Goal: Task Accomplishment & Management: Manage account settings

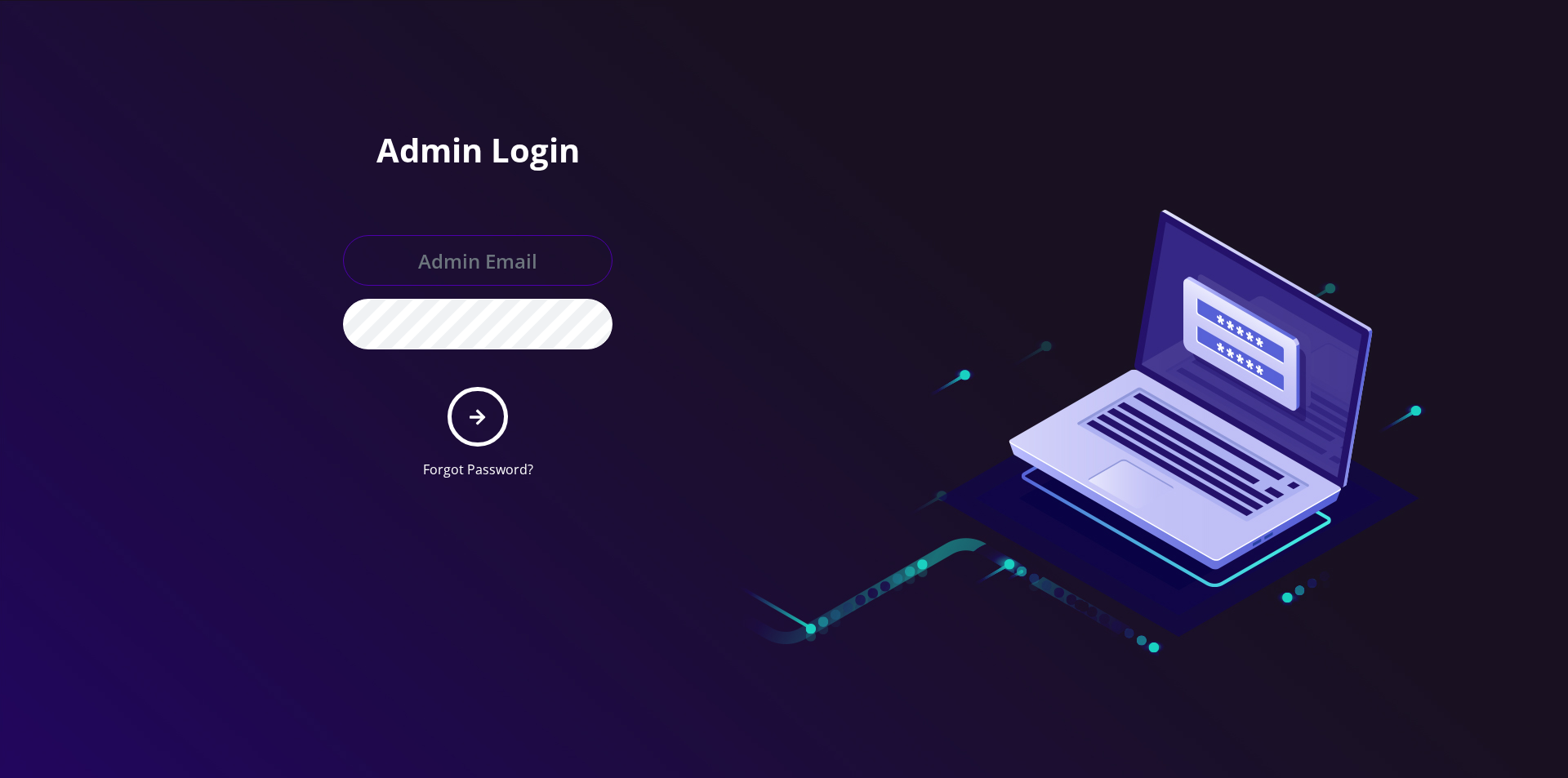
type input "[EMAIL_ADDRESS][DOMAIN_NAME]"
click at [493, 389] on form "[EMAIL_ADDRESS][DOMAIN_NAME] Forgot Password?" at bounding box center [478, 357] width 270 height 244
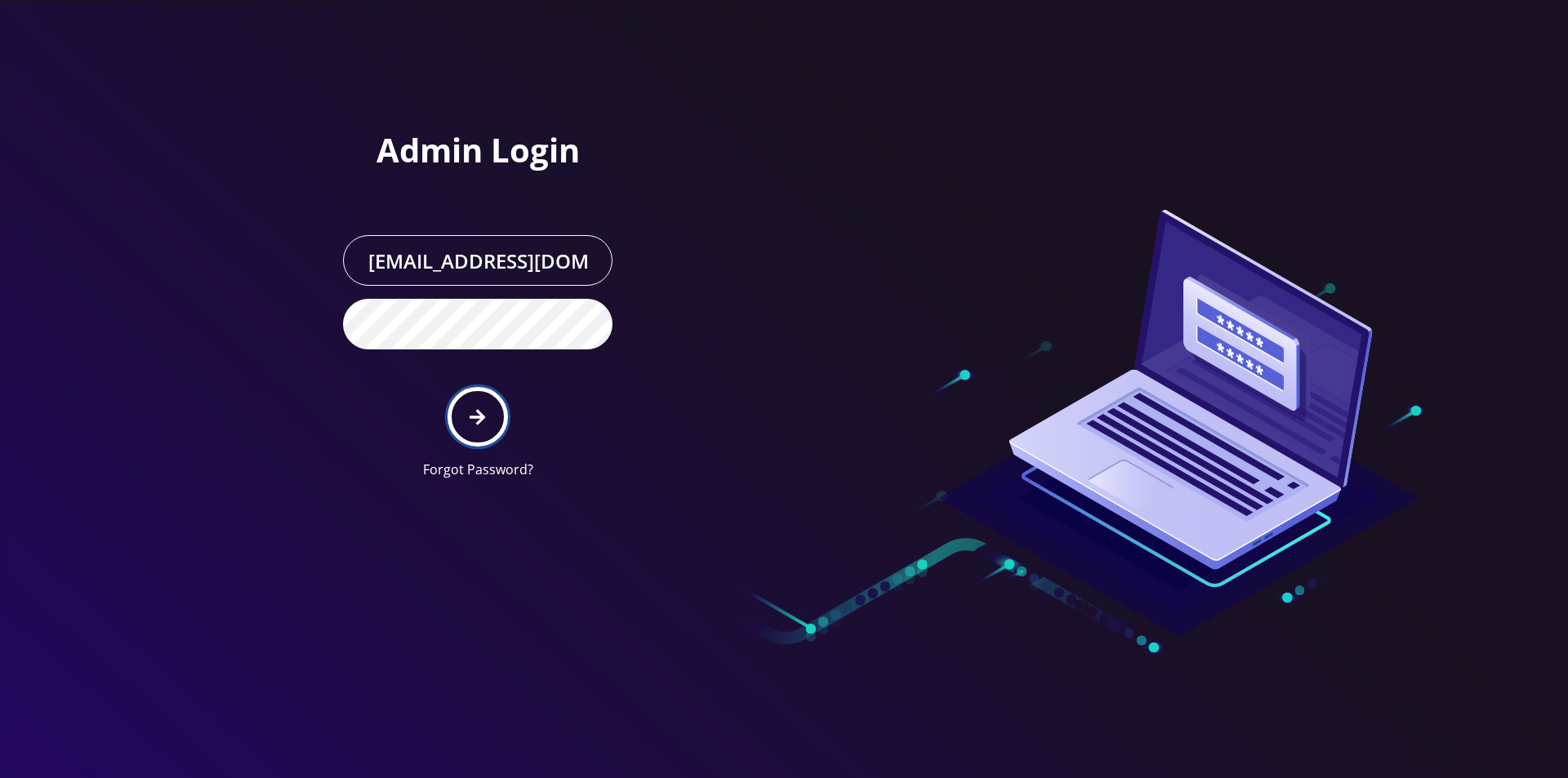
click at [489, 400] on button "submit" at bounding box center [478, 417] width 60 height 60
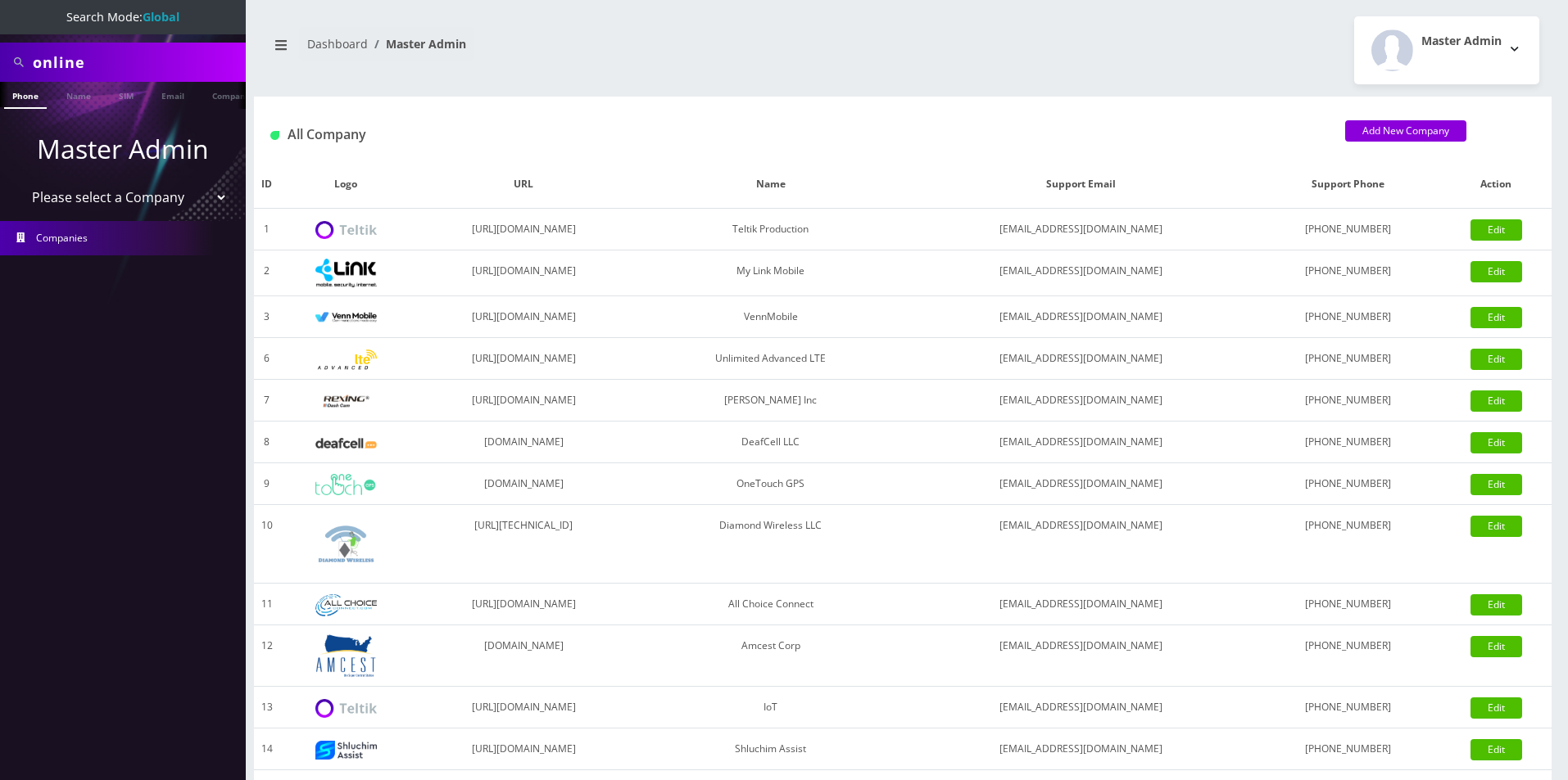
click at [102, 208] on select "Please select a Company Teltik Production My Link Mobile VennMobile Unlimited A…" at bounding box center [122, 196] width 209 height 31
click at [115, 55] on input "online" at bounding box center [137, 62] width 209 height 31
type input "[PERSON_NAME]"
click at [70, 103] on link "Name" at bounding box center [78, 95] width 41 height 27
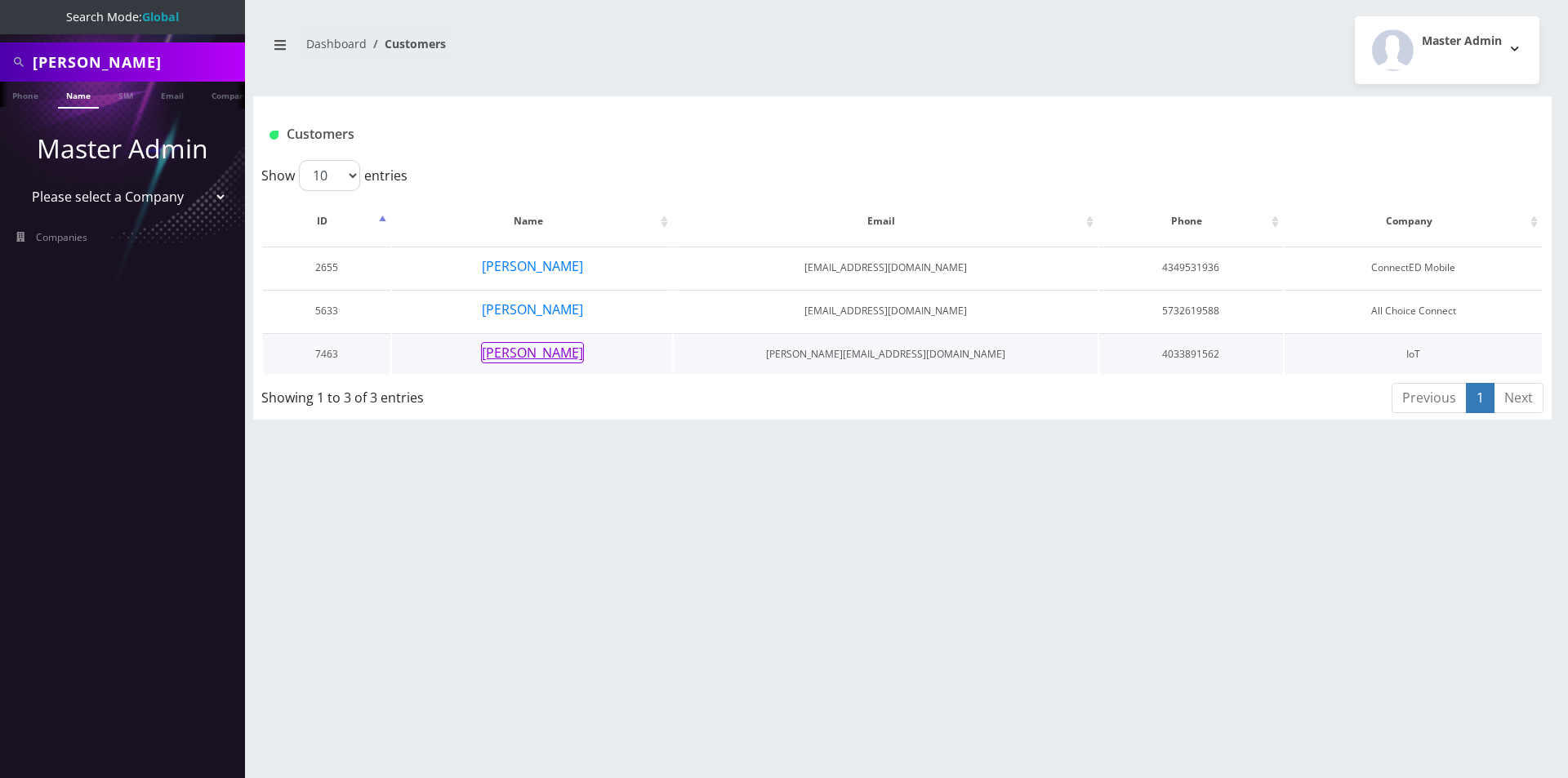
click at [529, 361] on button "Paul C" at bounding box center [532, 353] width 103 height 21
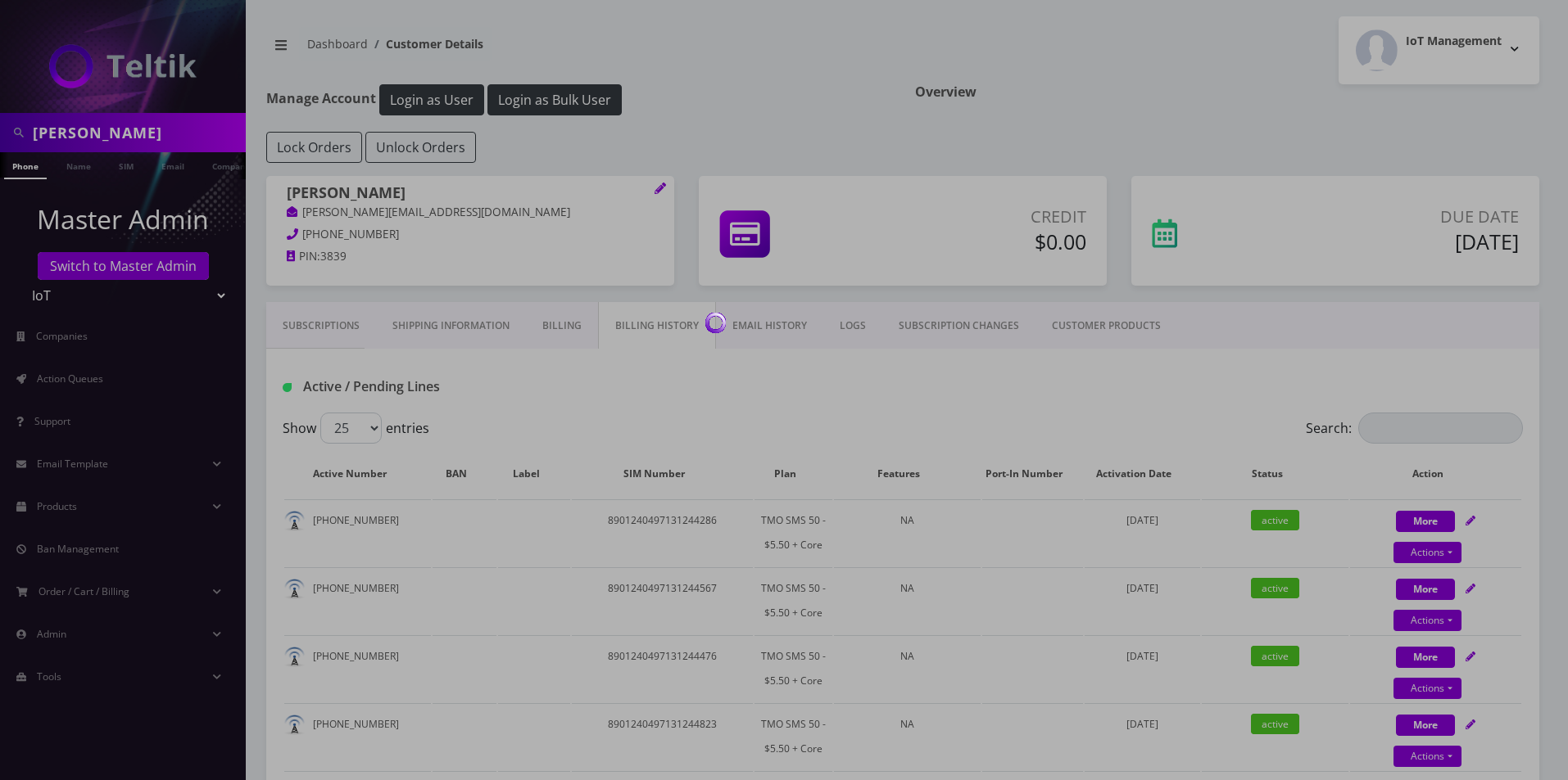
click at [772, 340] on link "EMAIL HISTORY" at bounding box center [770, 326] width 107 height 48
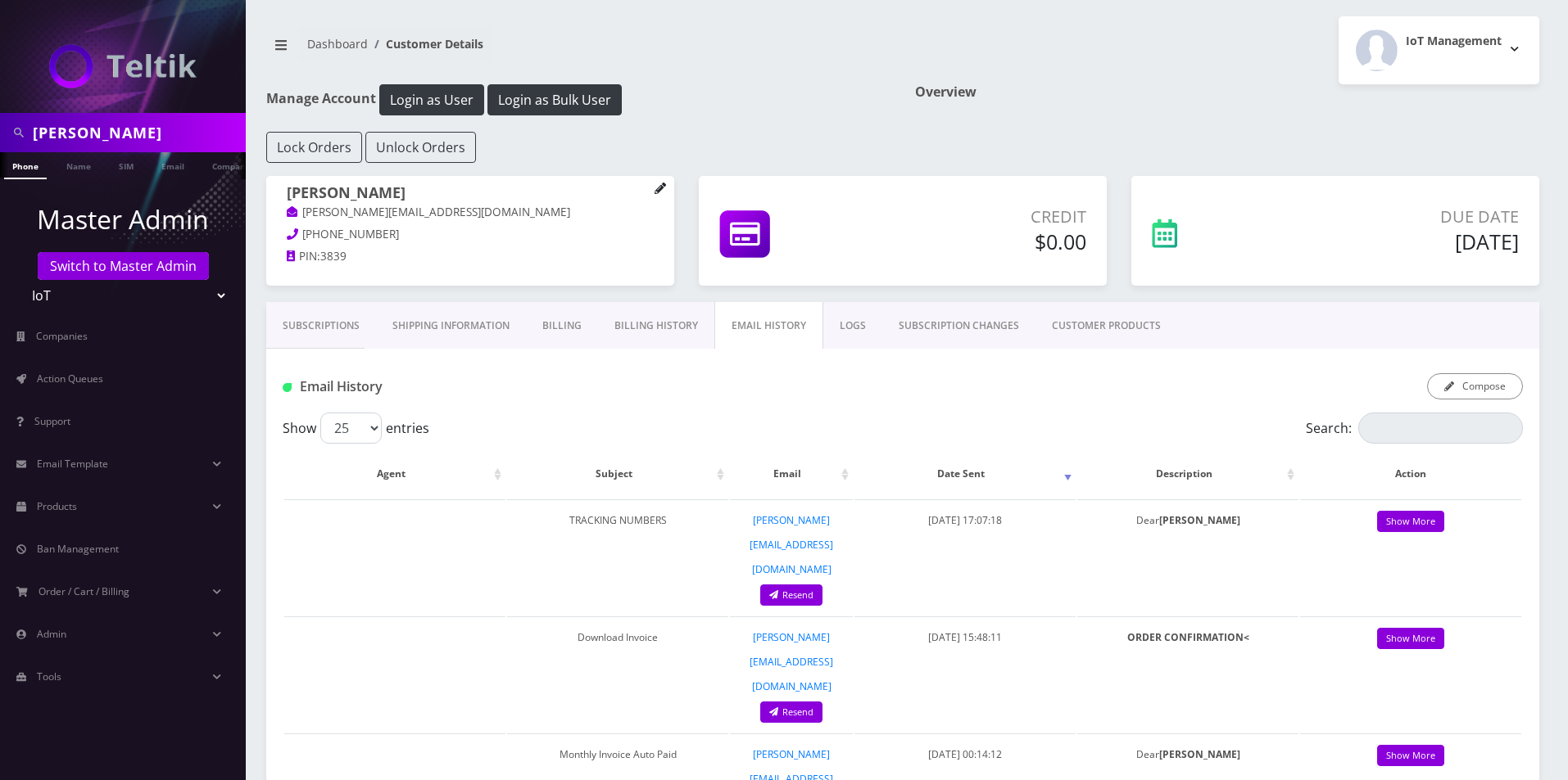
click at [660, 186] on icon at bounding box center [660, 188] width 11 height 11
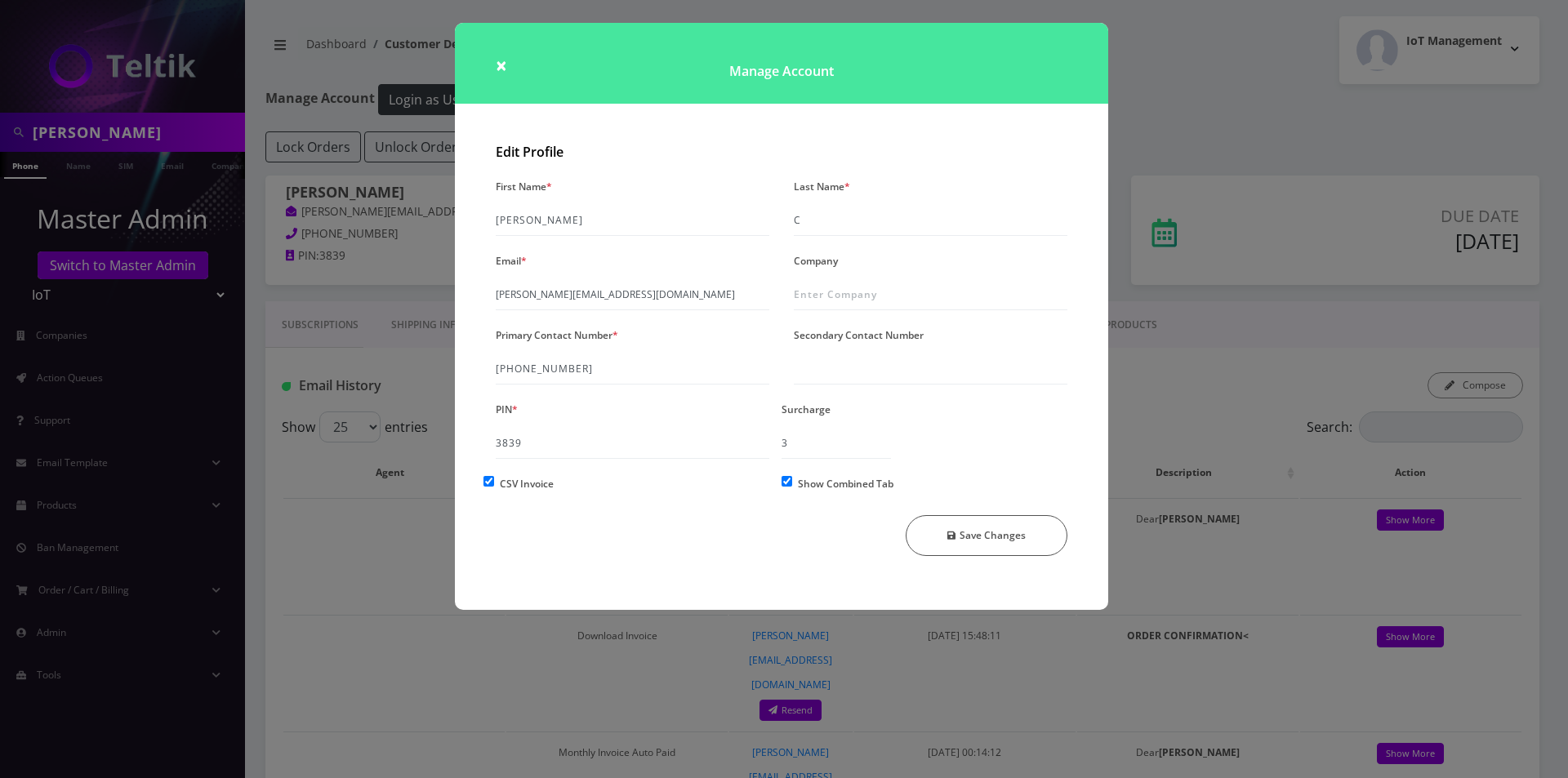
click at [788, 485] on input "Show Combined Tab" at bounding box center [787, 481] width 11 height 11
checkbox input "false"
click at [948, 526] on button "Save Changes" at bounding box center [986, 536] width 162 height 41
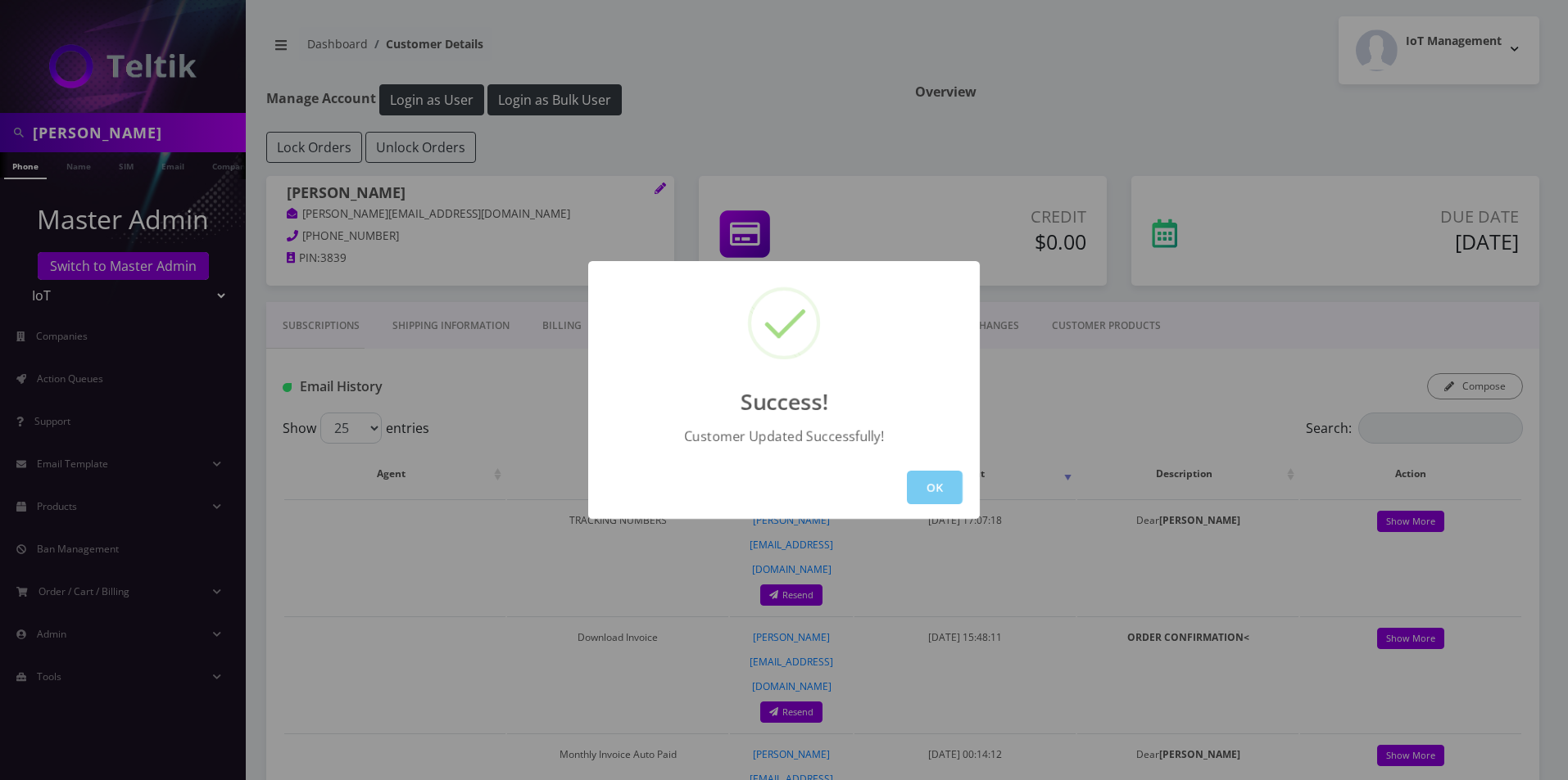
click at [940, 482] on button "OK" at bounding box center [935, 488] width 55 height 33
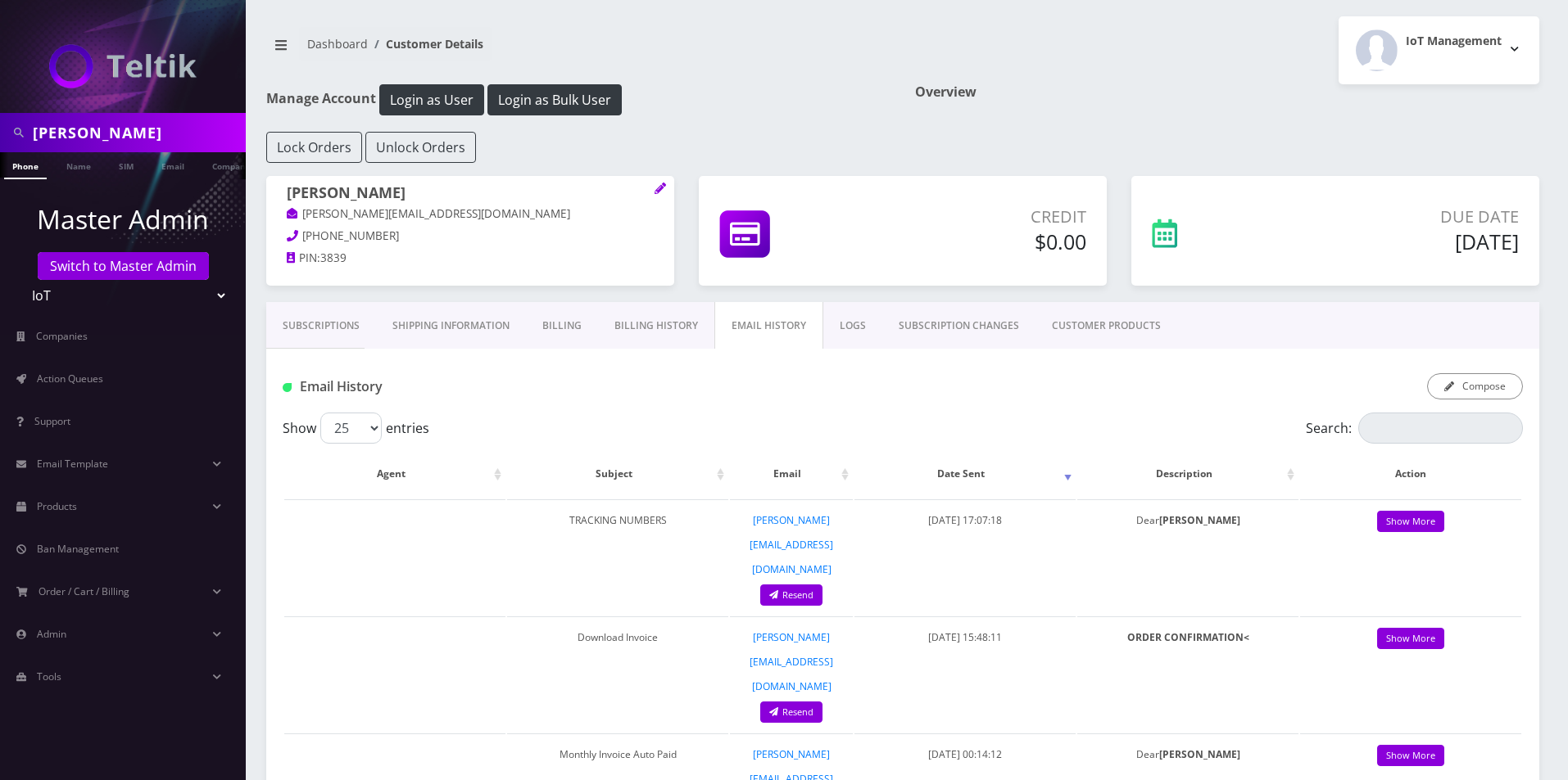
click at [529, 83] on div "Dashboard Customer Details IoT Management Logout" at bounding box center [902, 50] width 1298 height 68
click at [531, 102] on button "Login as Bulk User" at bounding box center [554, 99] width 135 height 31
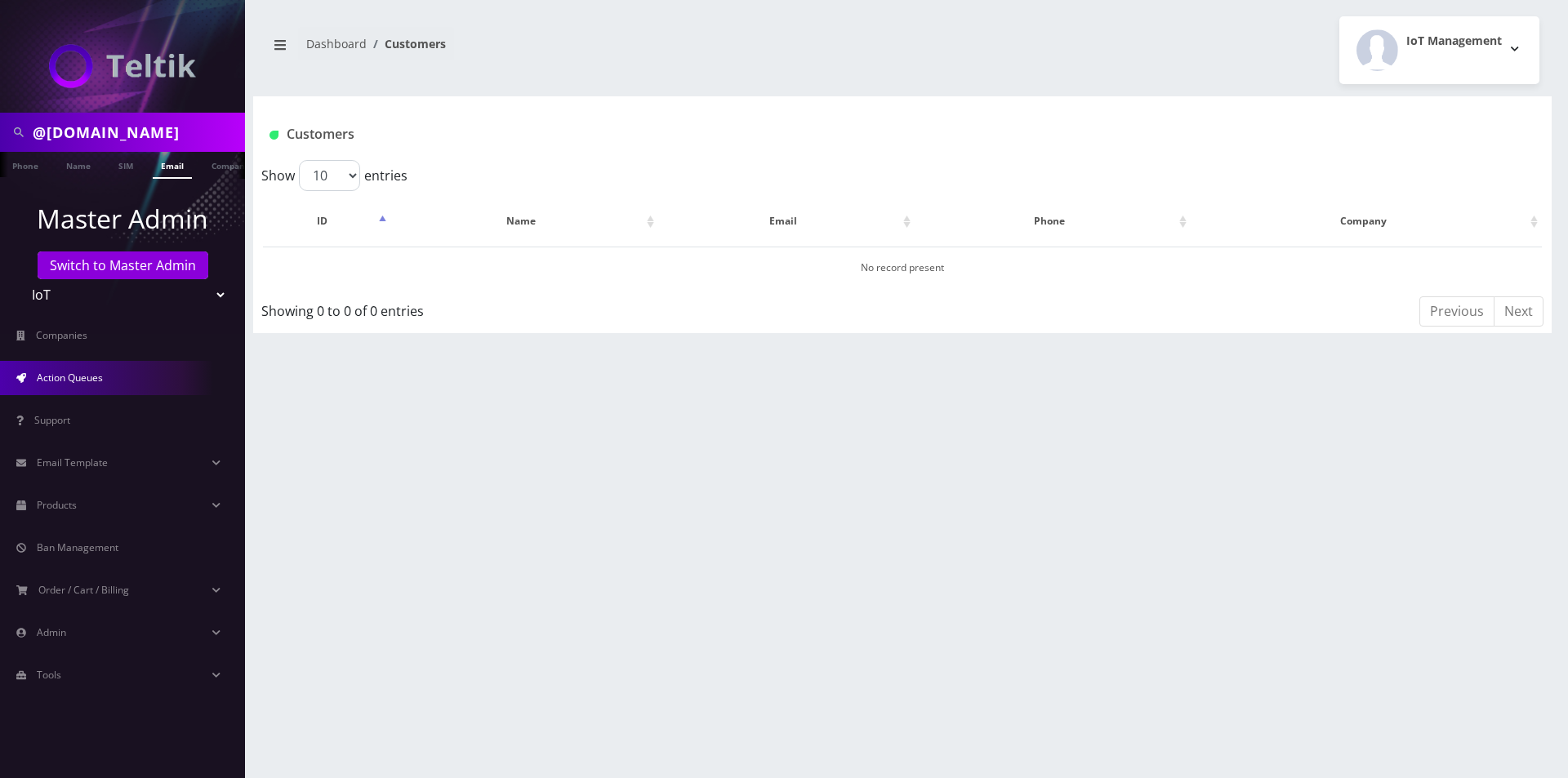
click at [71, 374] on span "Action Queues" at bounding box center [69, 378] width 66 height 14
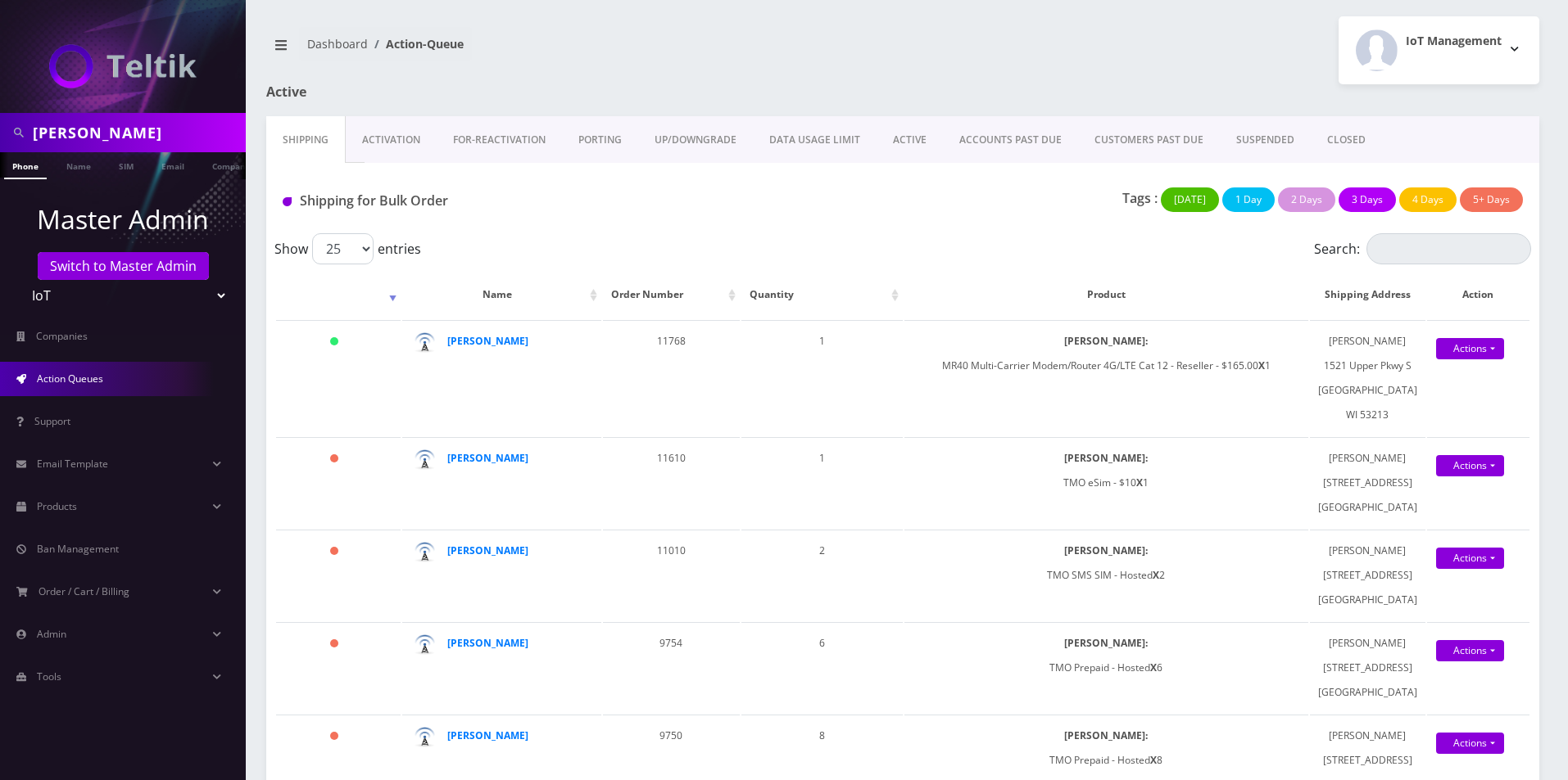
click at [399, 146] on link "Activation" at bounding box center [390, 140] width 91 height 48
